Goal: Find specific page/section: Find specific page/section

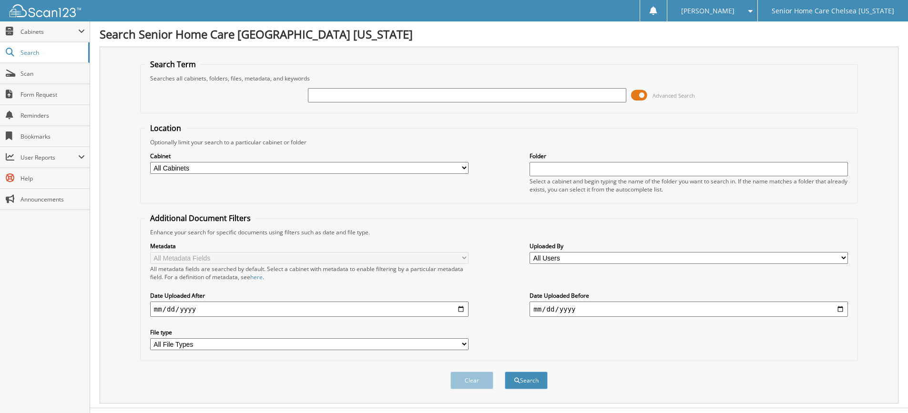
click at [336, 96] on input "text" at bounding box center [467, 95] width 318 height 14
type input "[PERSON_NAME]"
click at [505, 372] on button "Search" at bounding box center [526, 381] width 43 height 18
click at [363, 102] on input "amparo" at bounding box center [467, 95] width 318 height 14
type input "a"
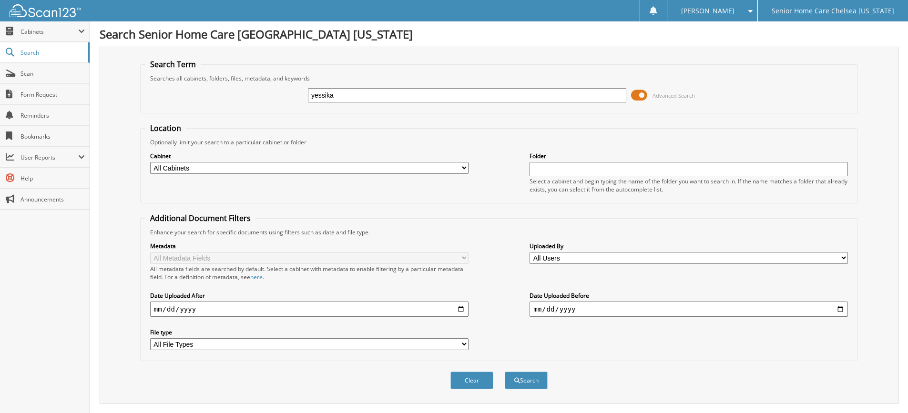
type input "yessika"
click at [505, 372] on button "Search" at bounding box center [526, 381] width 43 height 18
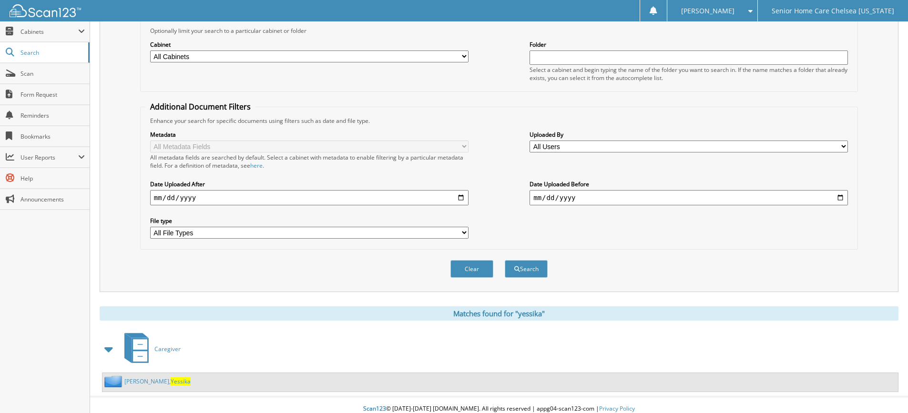
scroll to position [120, 0]
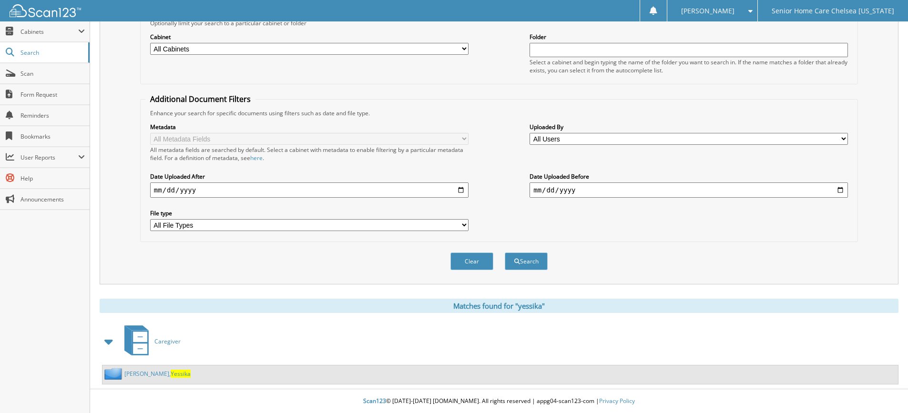
click at [171, 375] on span "Yessika" at bounding box center [181, 374] width 20 height 8
